Goal: Information Seeking & Learning: Check status

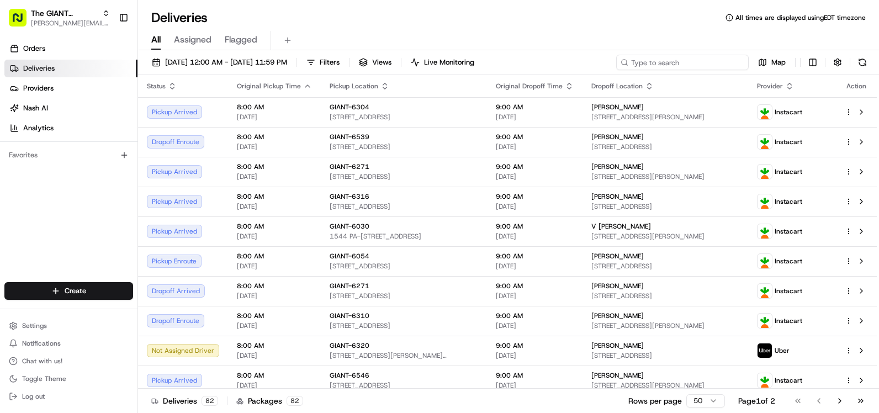
click at [689, 63] on input at bounding box center [682, 62] width 133 height 15
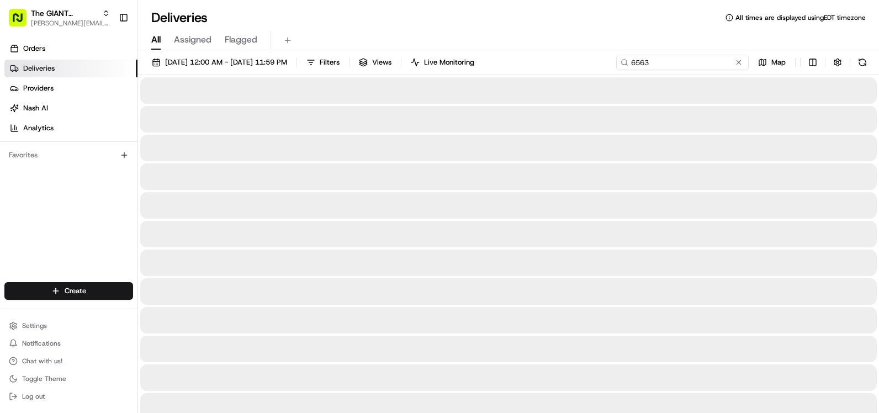
type input "6563"
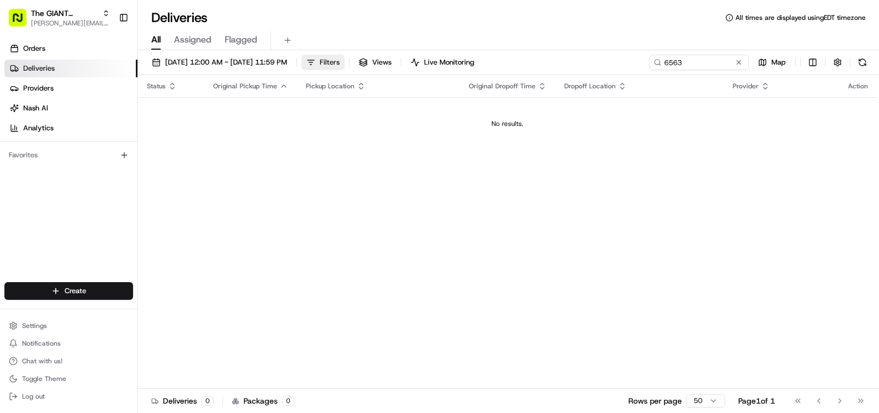
click at [340, 65] on span "Filters" at bounding box center [330, 62] width 20 height 10
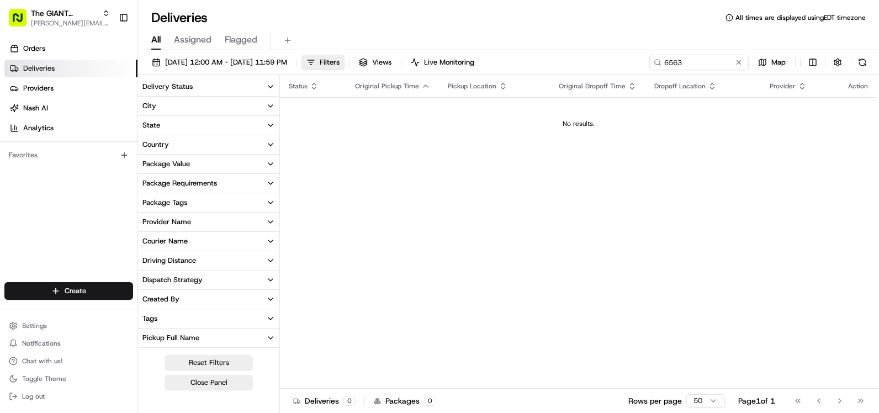
click at [200, 112] on button "City" at bounding box center [208, 106] width 141 height 19
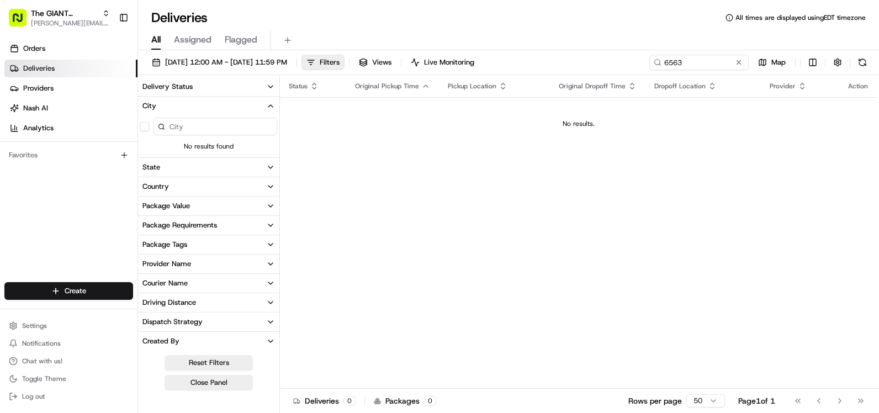
click at [182, 131] on input at bounding box center [216, 127] width 124 height 18
type input "Quarryville"
click at [345, 61] on button "Filters" at bounding box center [322, 62] width 43 height 15
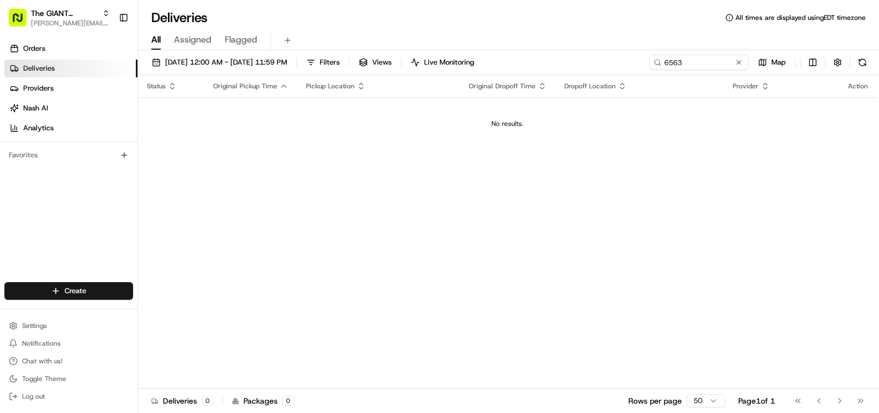
click at [871, 65] on div "[DATE] 12:00 AM - [DATE] 11:59 PM Filters Views Live Monitoring 6563 Map" at bounding box center [508, 65] width 741 height 20
click at [866, 64] on button at bounding box center [862, 62] width 15 height 15
